Goal: Find specific page/section: Find specific page/section

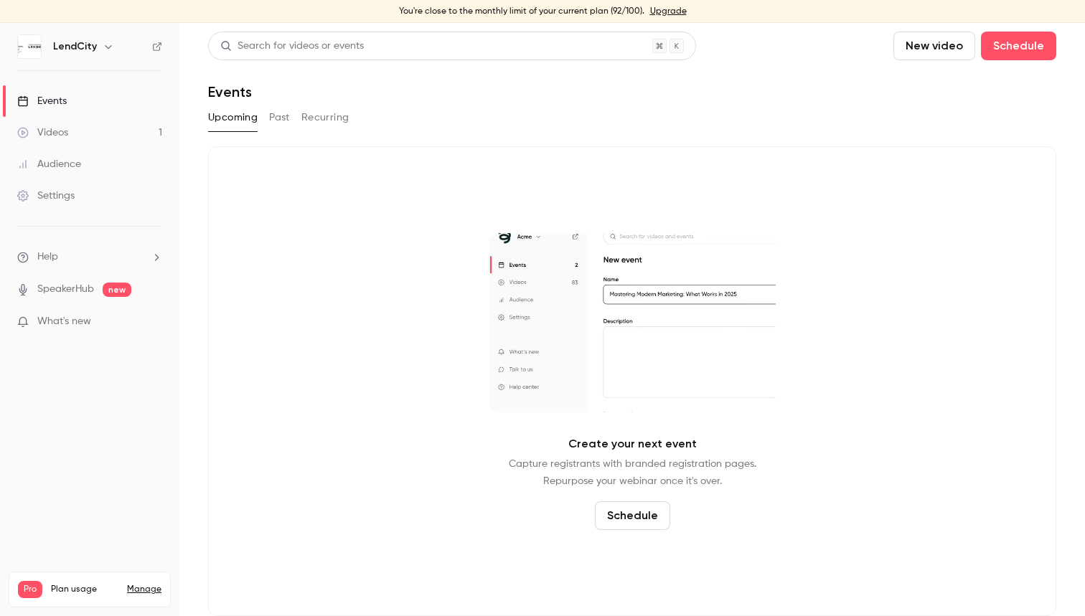
click at [75, 192] on div "Settings" at bounding box center [45, 196] width 57 height 14
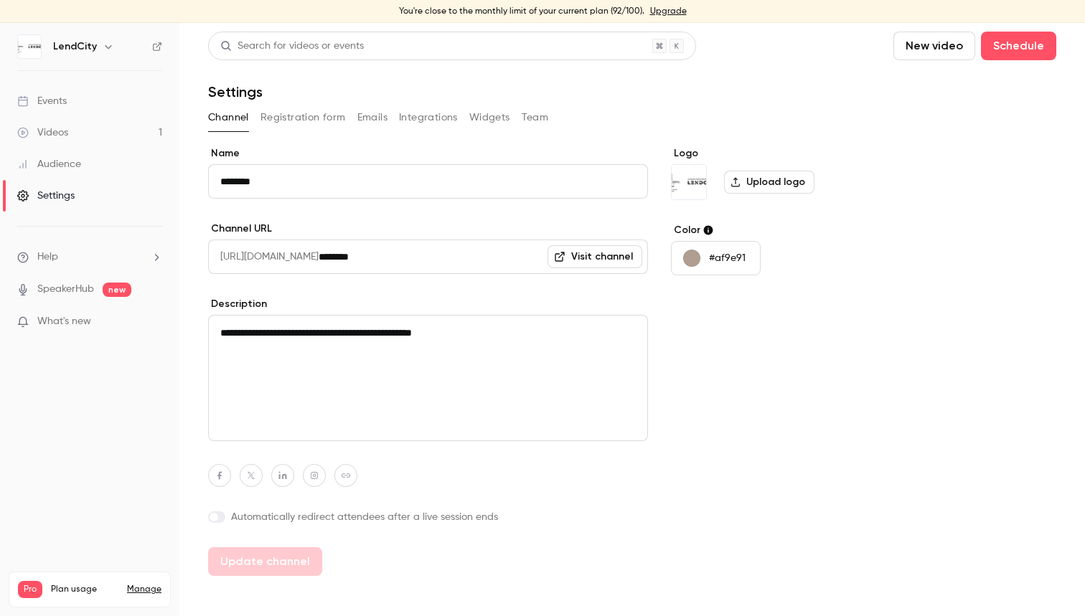
click at [613, 253] on link "Visit channel" at bounding box center [594, 256] width 95 height 23
click at [611, 265] on link "Visit channel" at bounding box center [594, 256] width 95 height 23
